Goal: Register for event/course

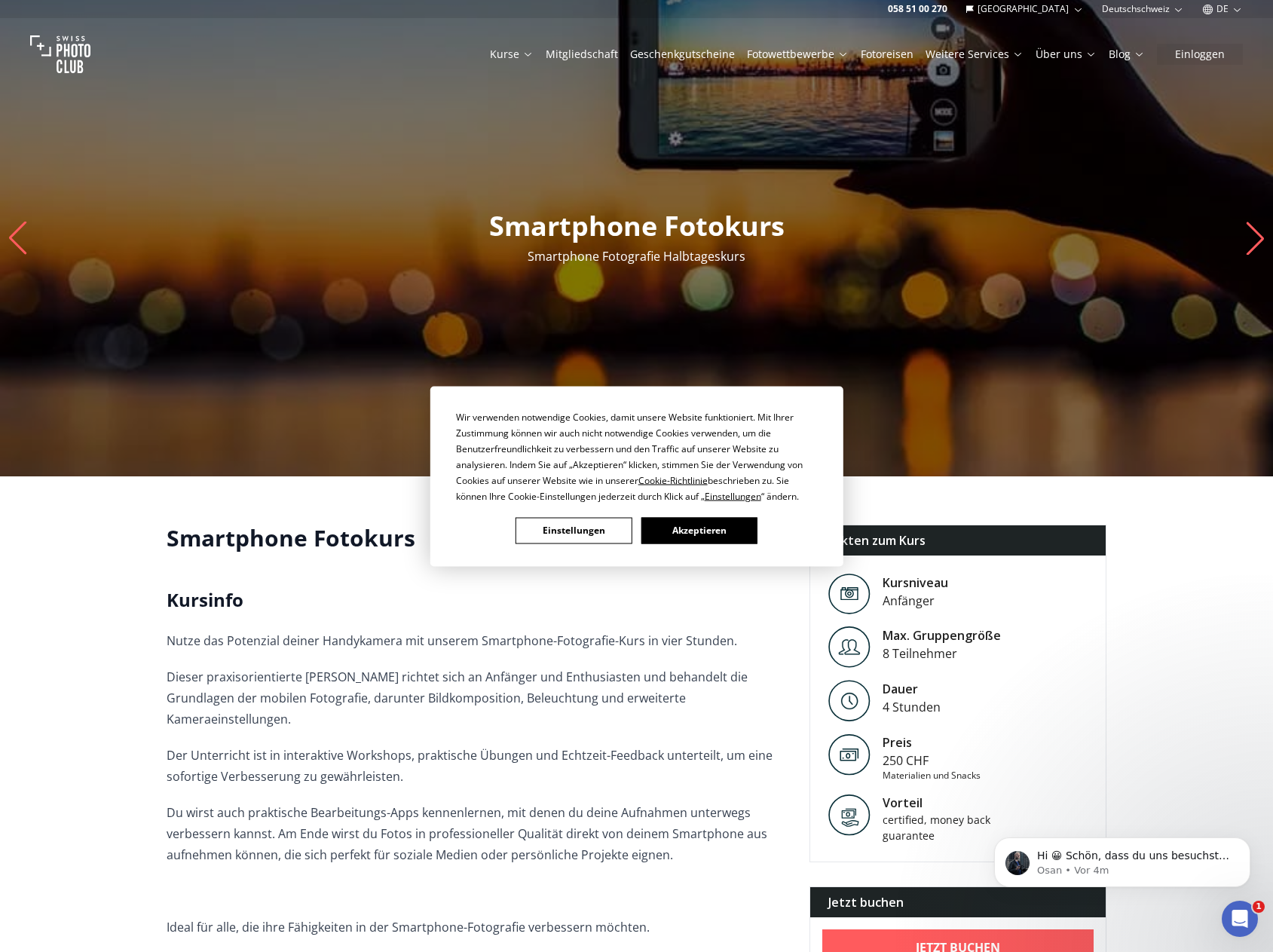
click at [606, 529] on button "Einstellungen" at bounding box center [574, 530] width 116 height 26
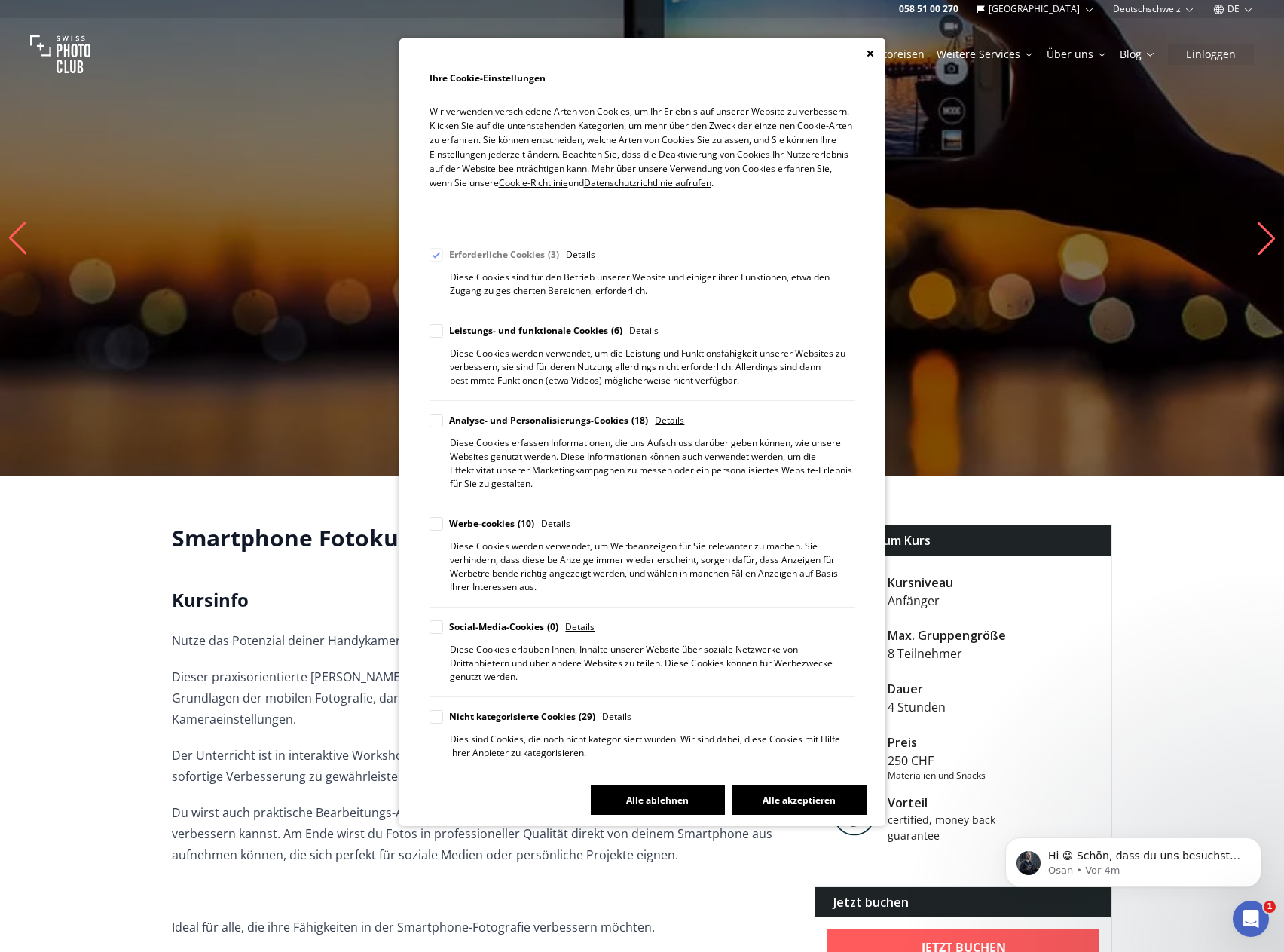
click at [677, 794] on button "Alle ablehnen" at bounding box center [658, 799] width 134 height 30
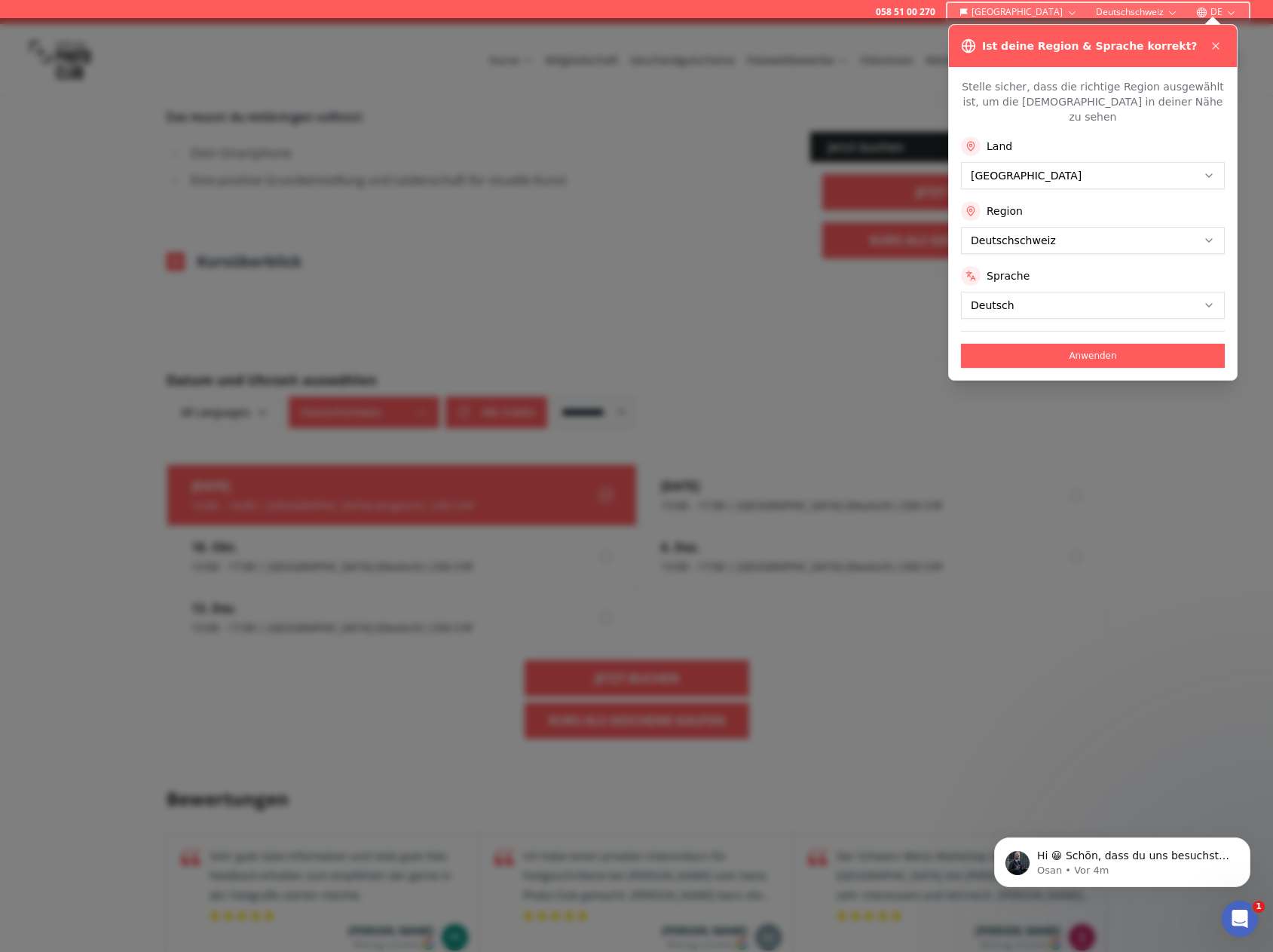
scroll to position [905, 0]
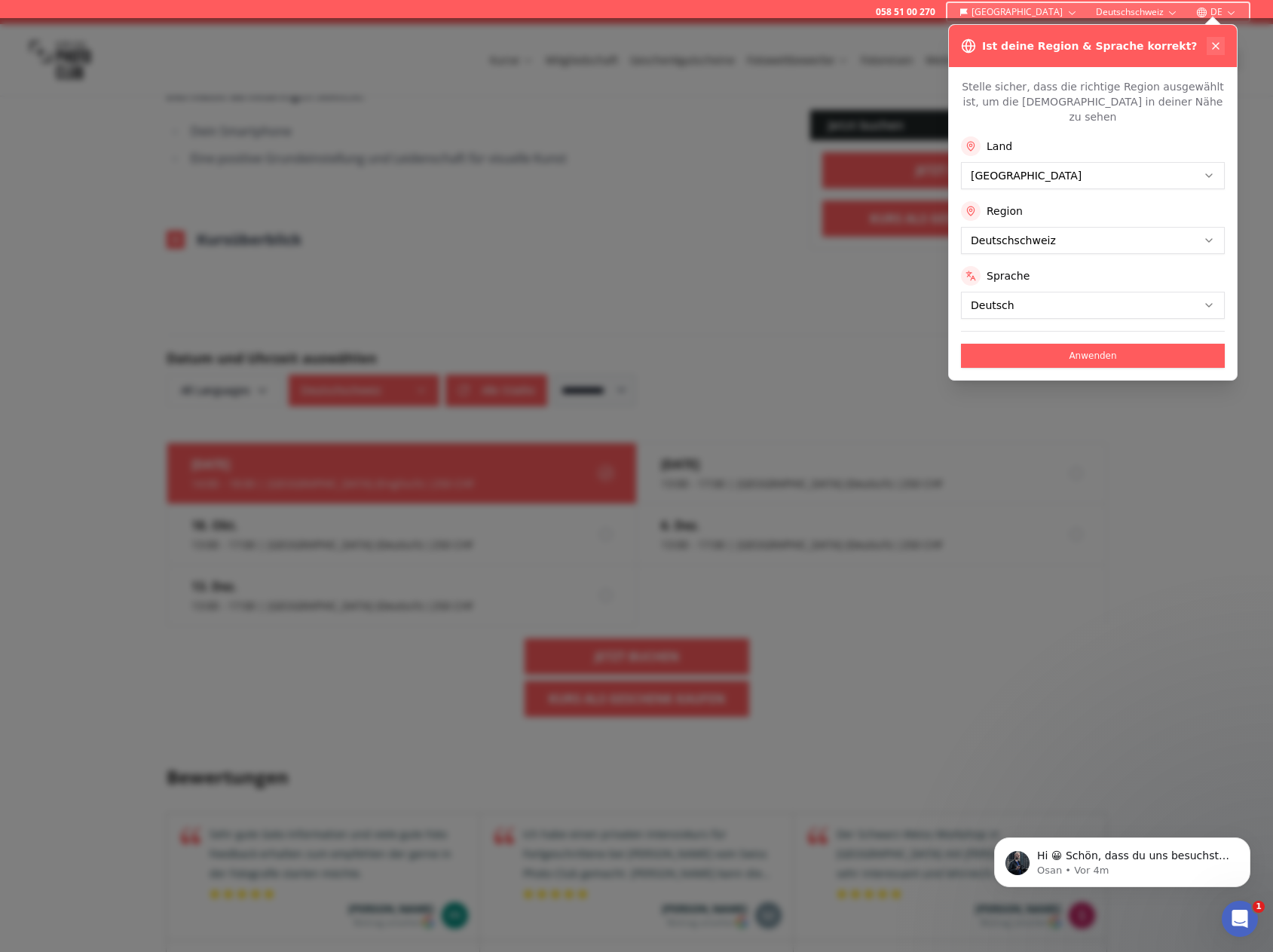
click at [1213, 45] on icon at bounding box center [1216, 46] width 12 height 12
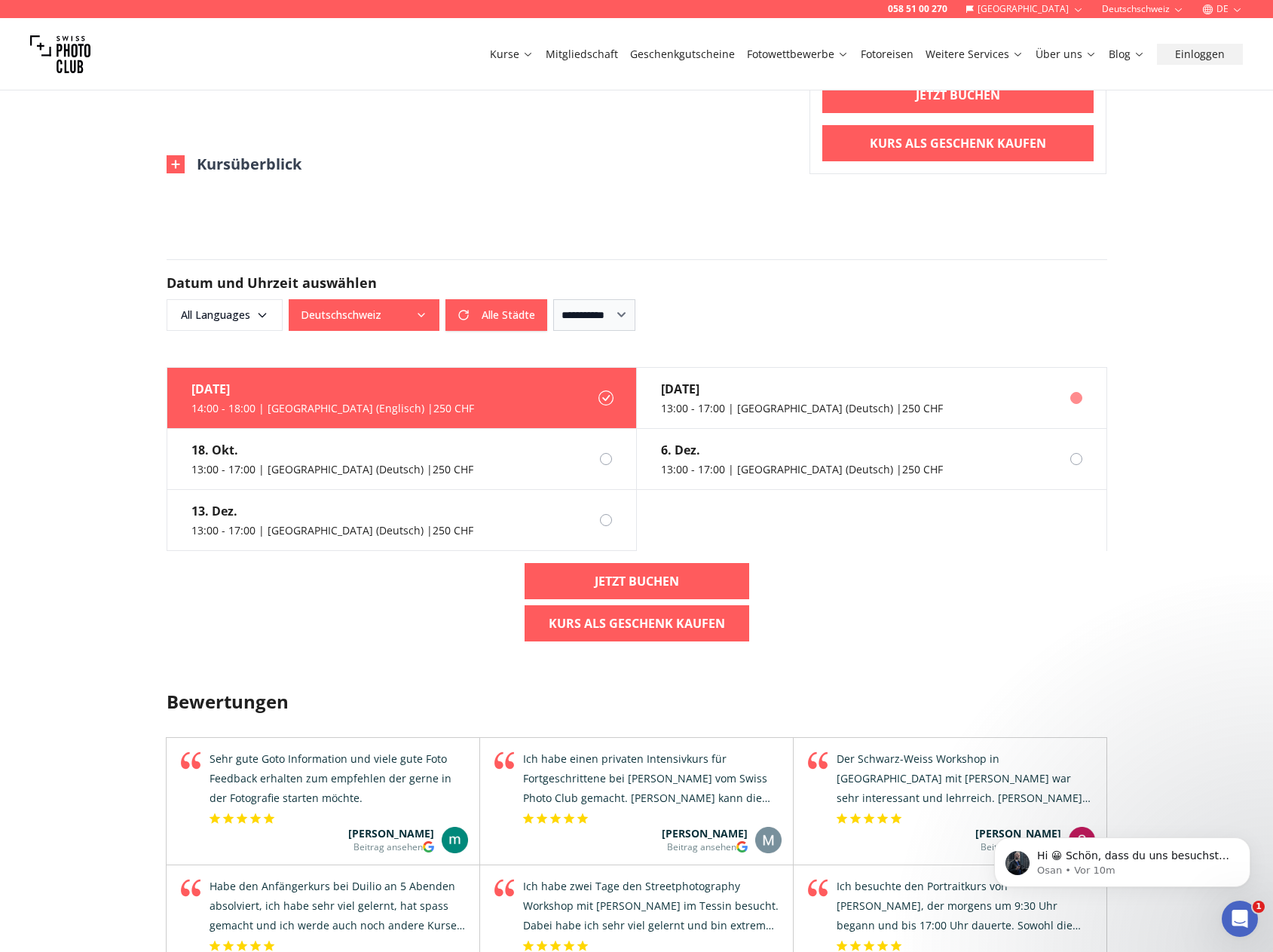
scroll to position [603, 0]
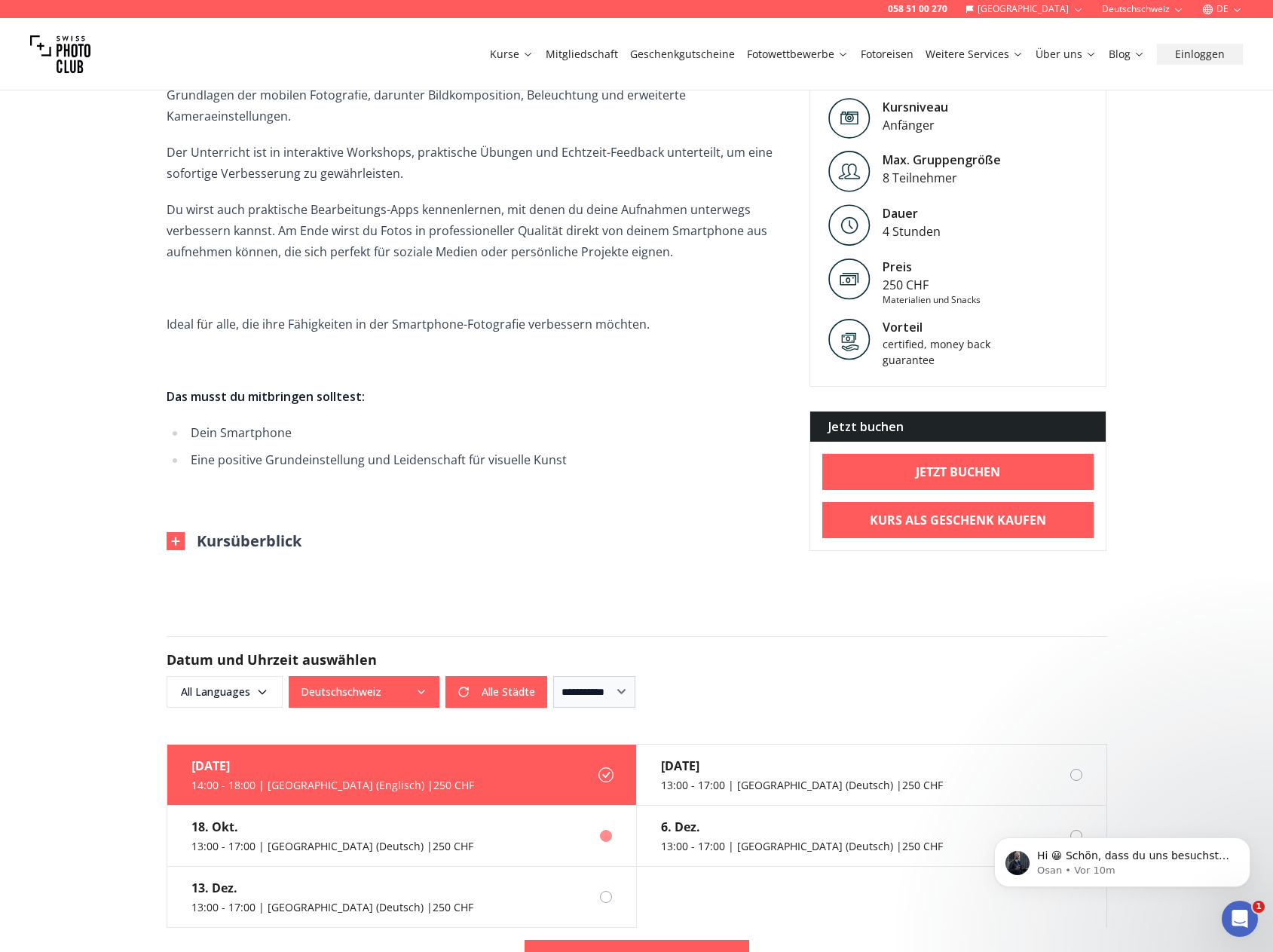
click at [474, 806] on label "[DATE] 13:00 - 17:00 | [GEOGRAPHIC_DATA] (Deutsch) | 250 CHF" at bounding box center [402, 836] width 470 height 61
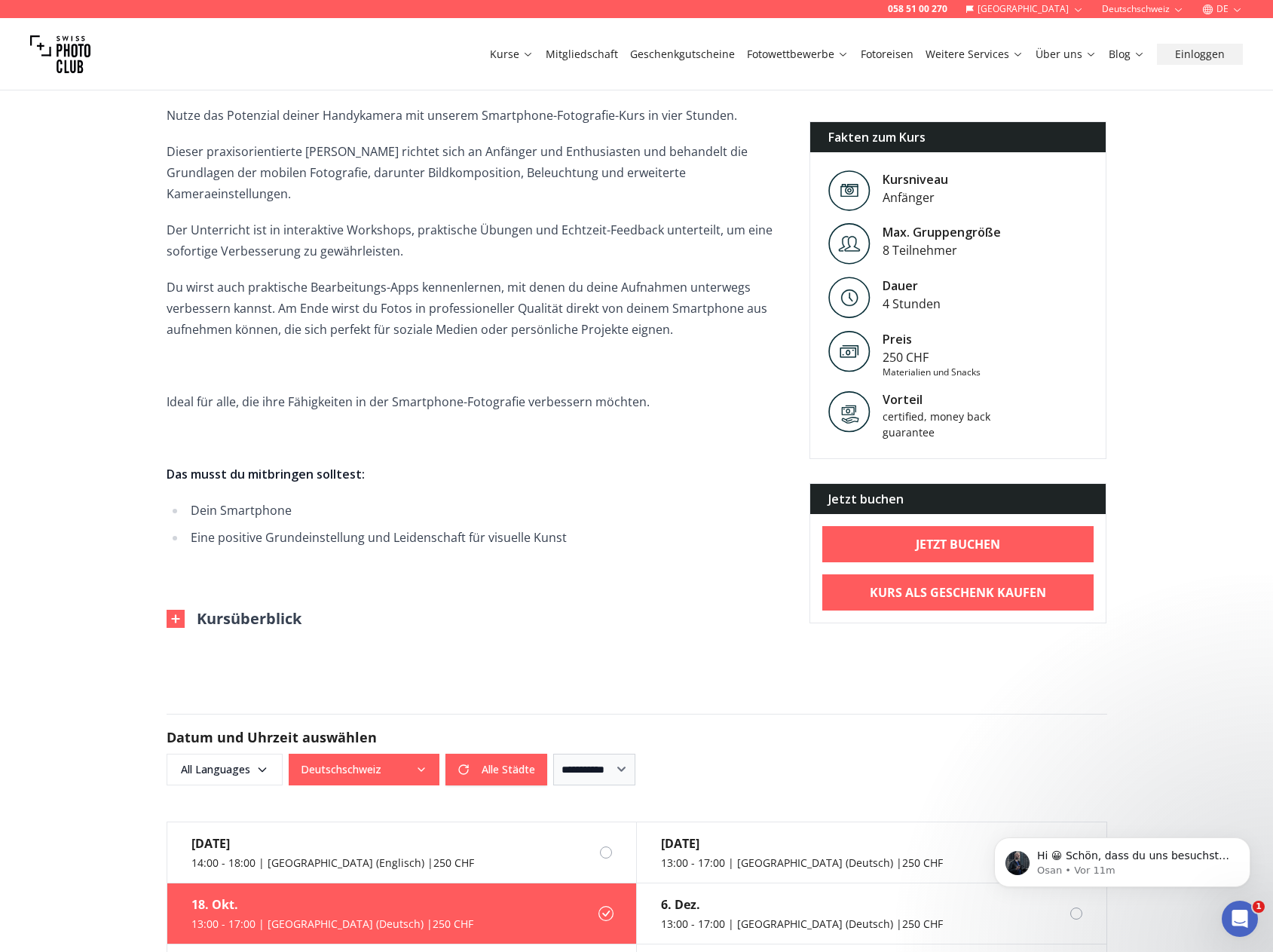
scroll to position [0, 0]
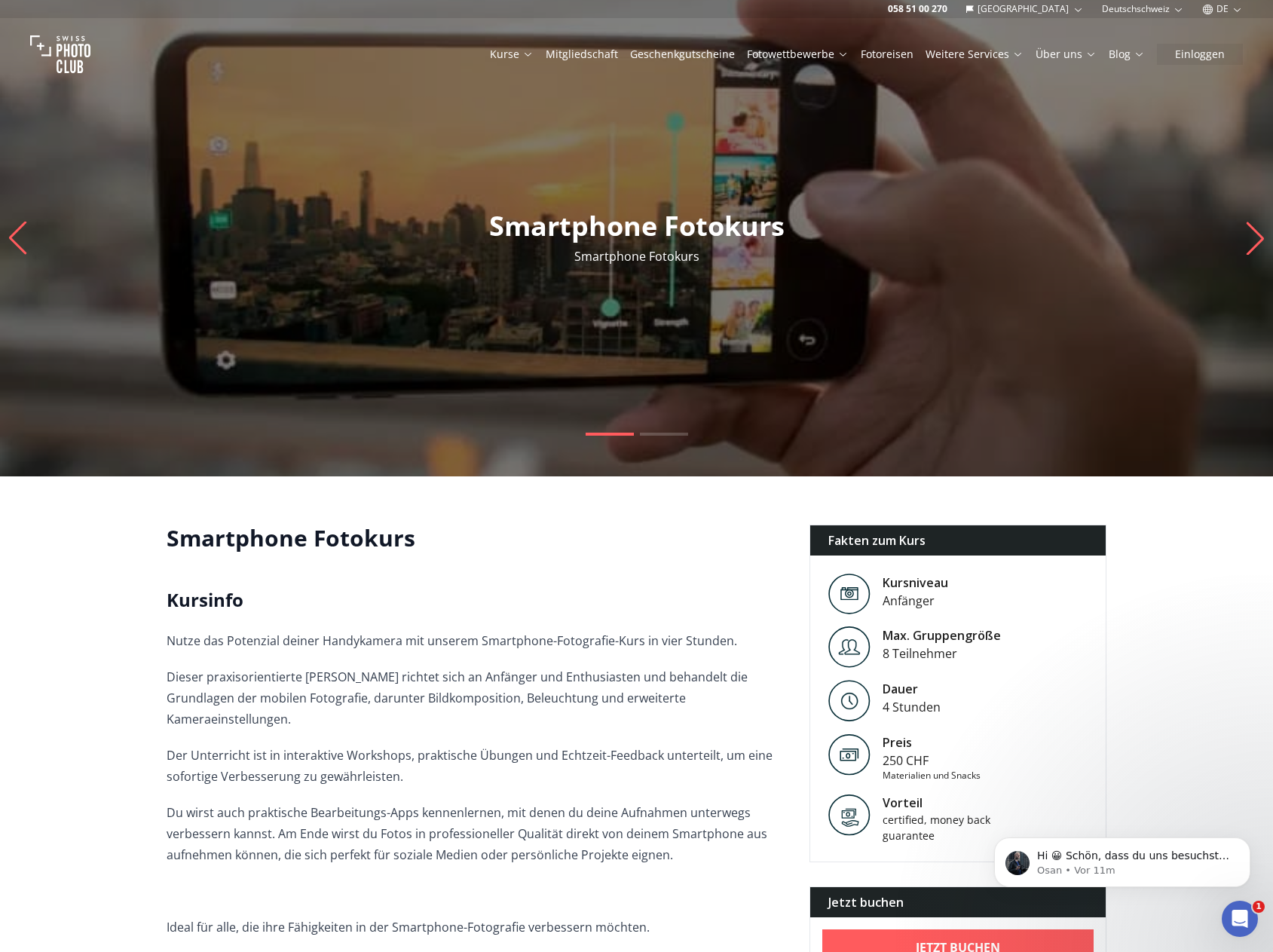
click at [1089, 54] on icon at bounding box center [1092, 54] width 11 height 11
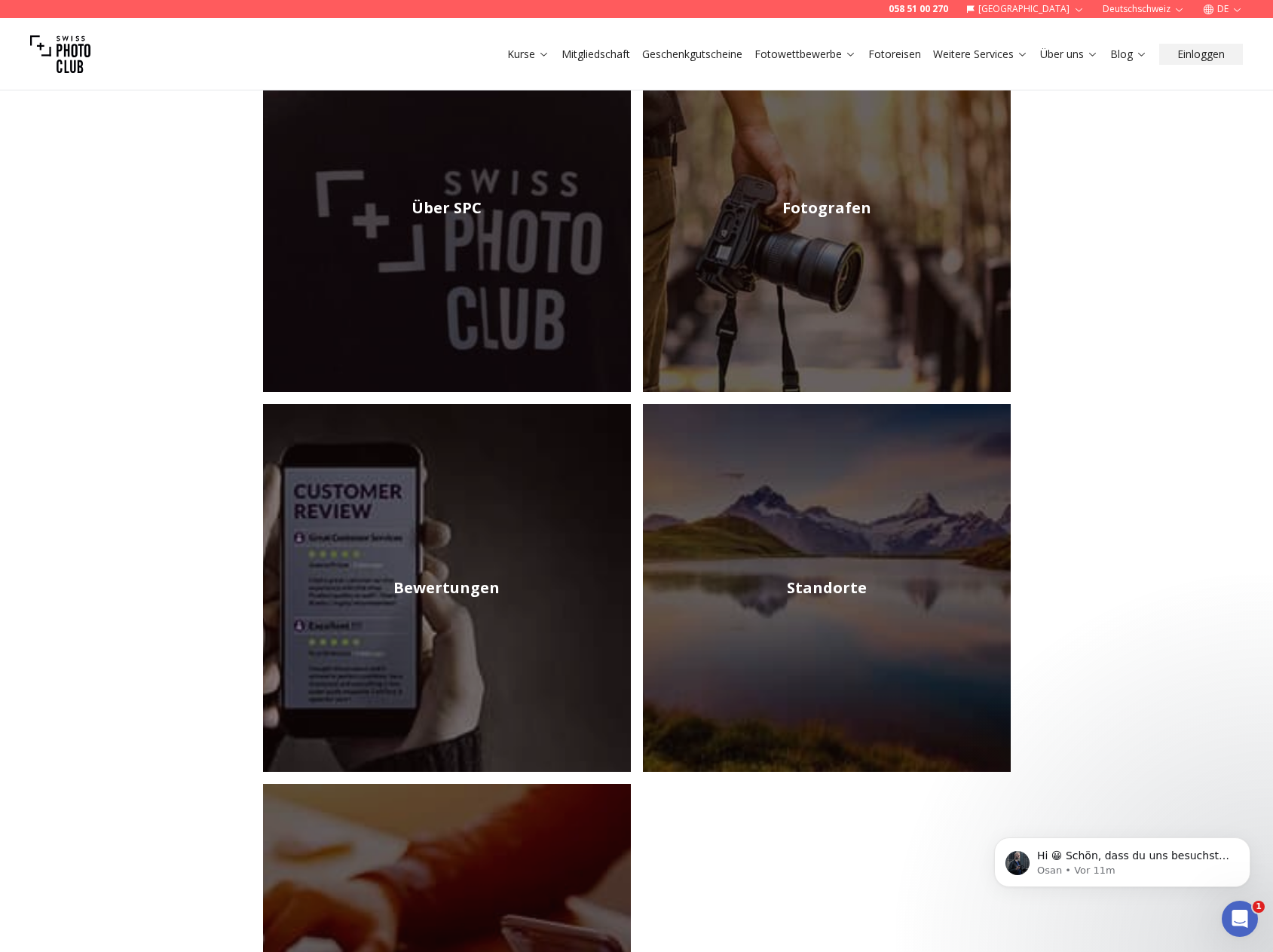
scroll to position [301, 0]
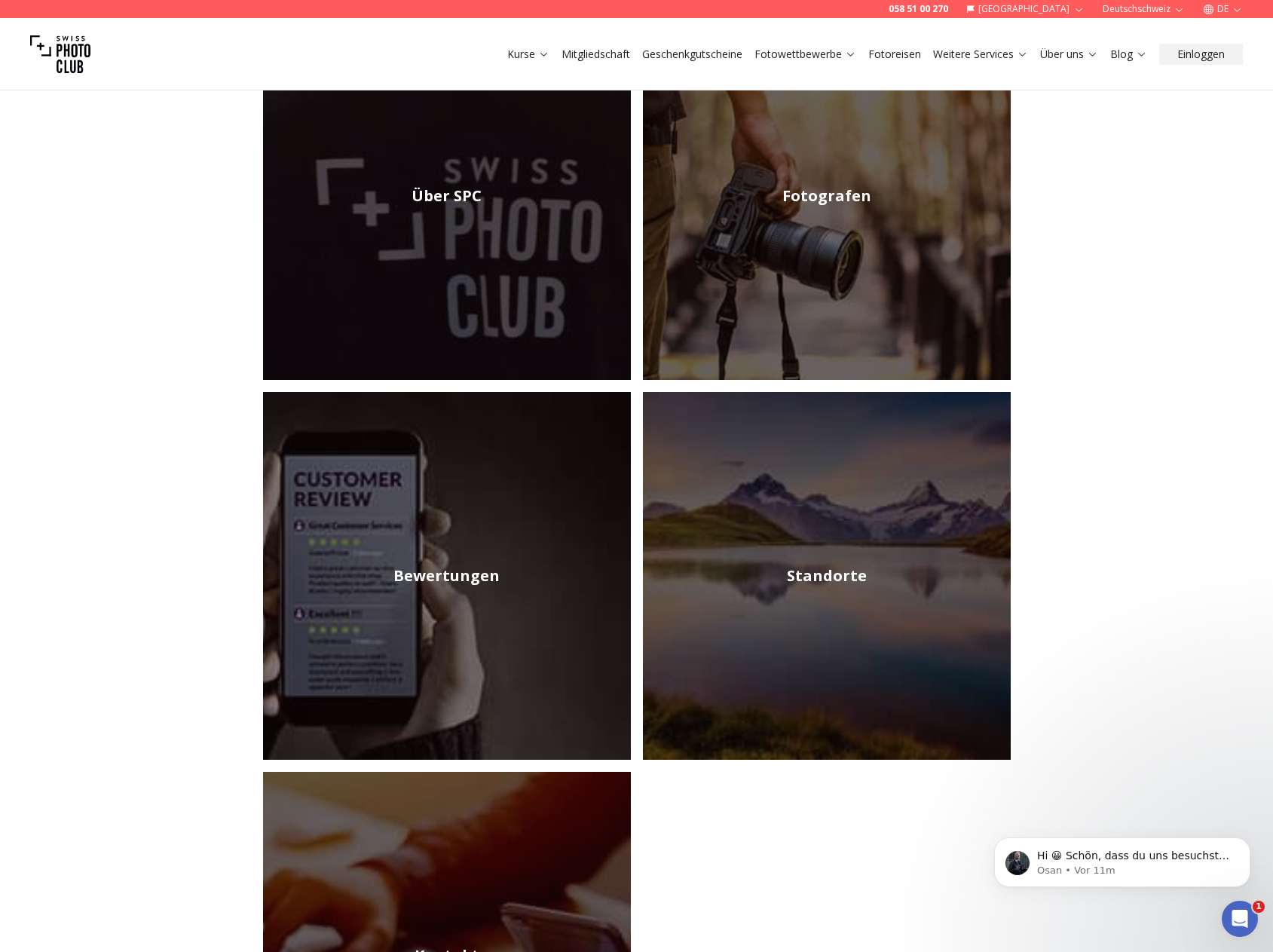
click at [808, 224] on img at bounding box center [827, 196] width 368 height 368
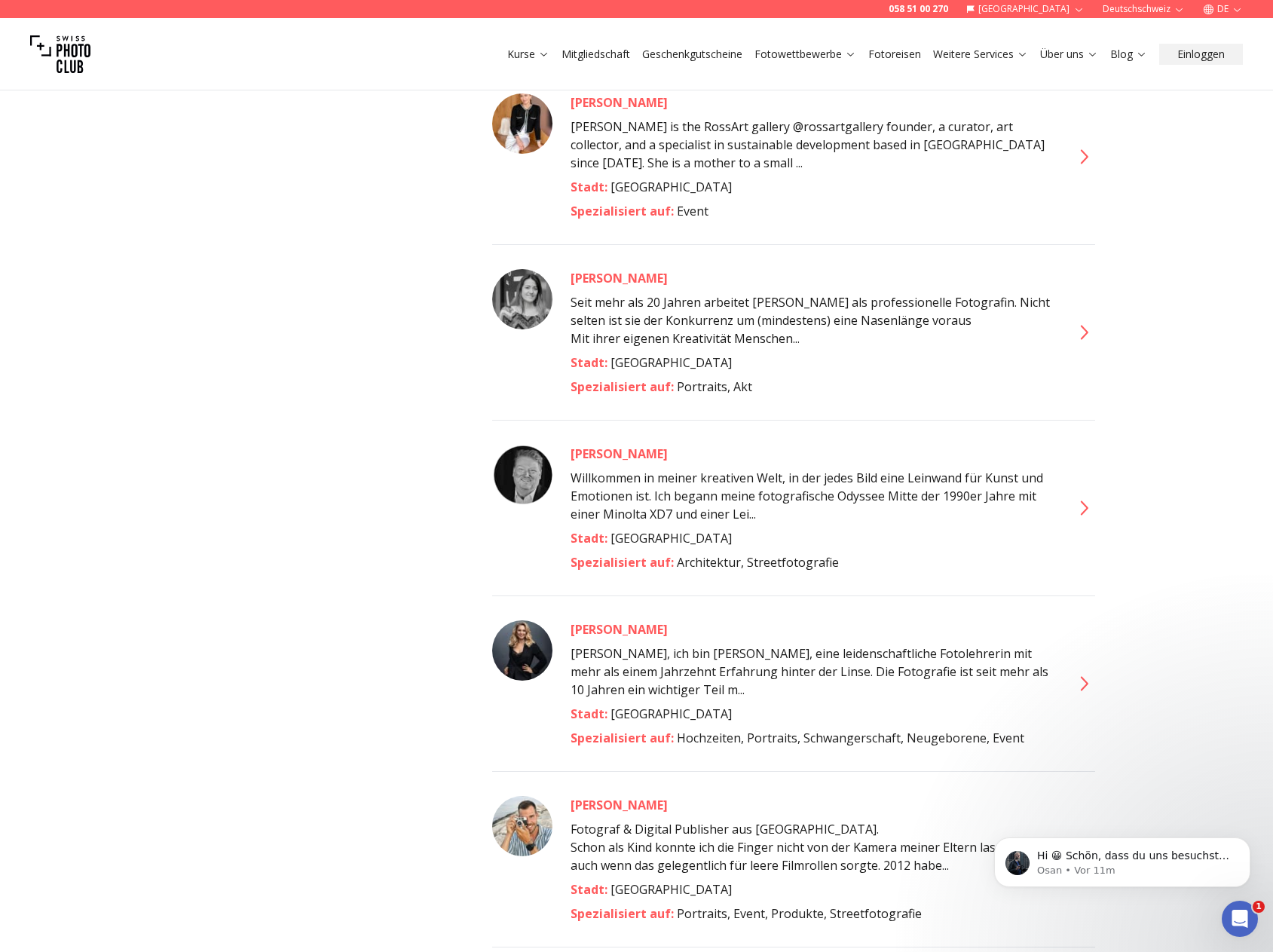
scroll to position [7693, 0]
